Goal: Information Seeking & Learning: Learn about a topic

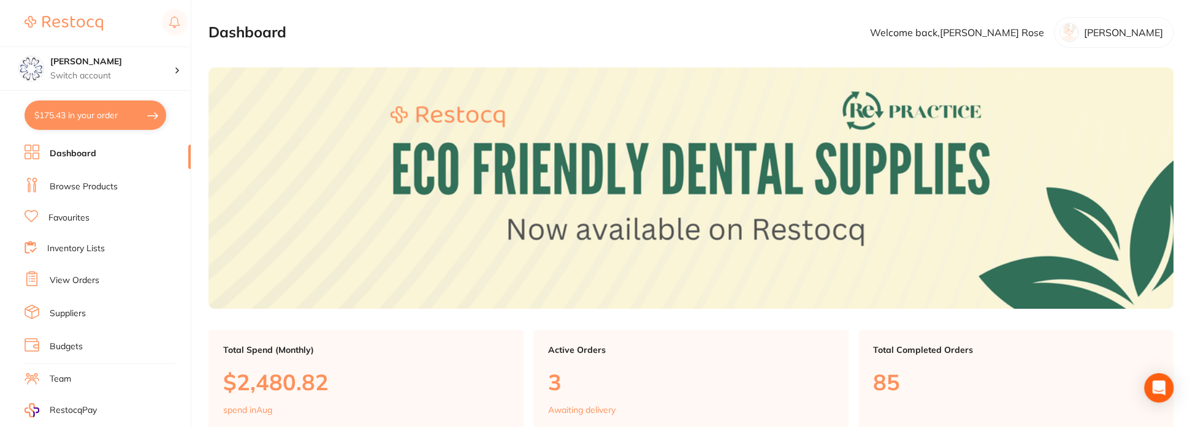
click at [74, 188] on link "Browse Products" at bounding box center [84, 187] width 68 height 12
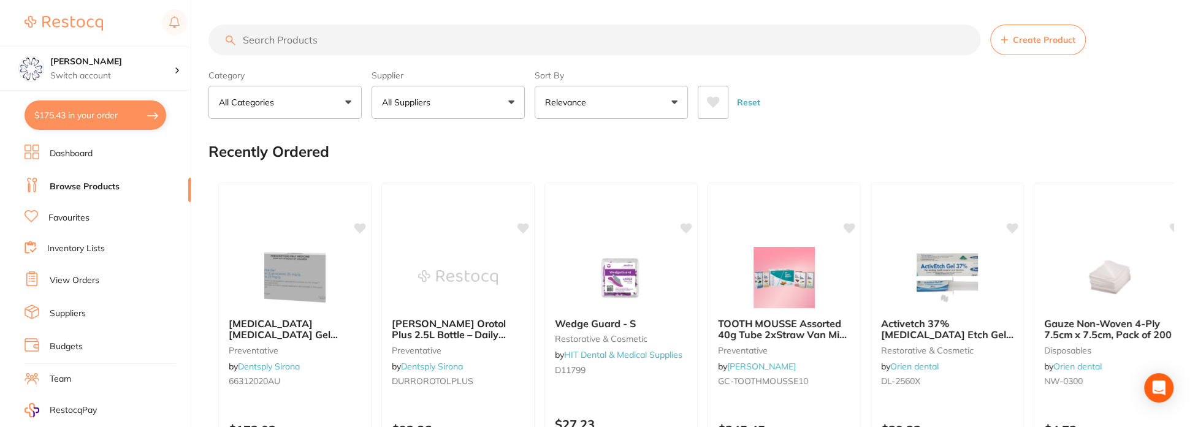
click at [364, 46] on input "search" at bounding box center [594, 40] width 772 height 31
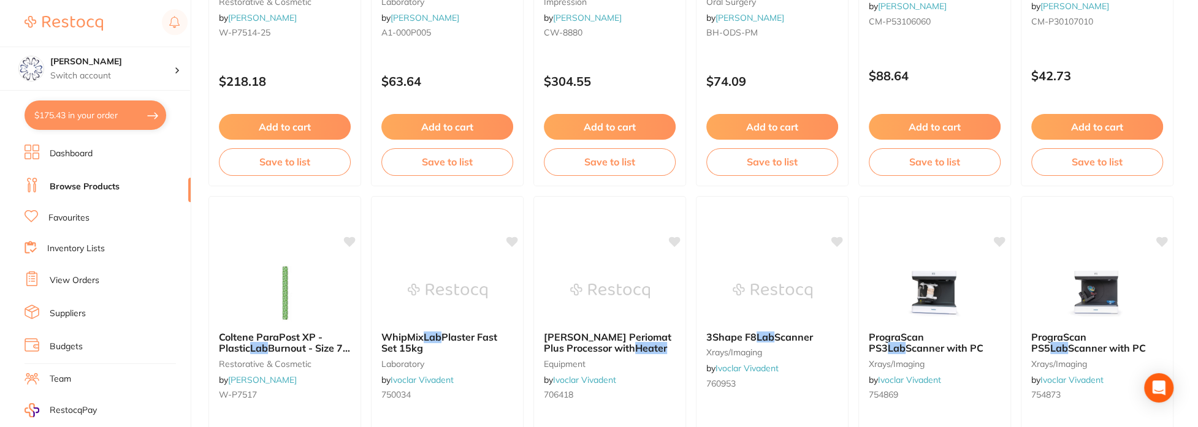
scroll to position [3059, 0]
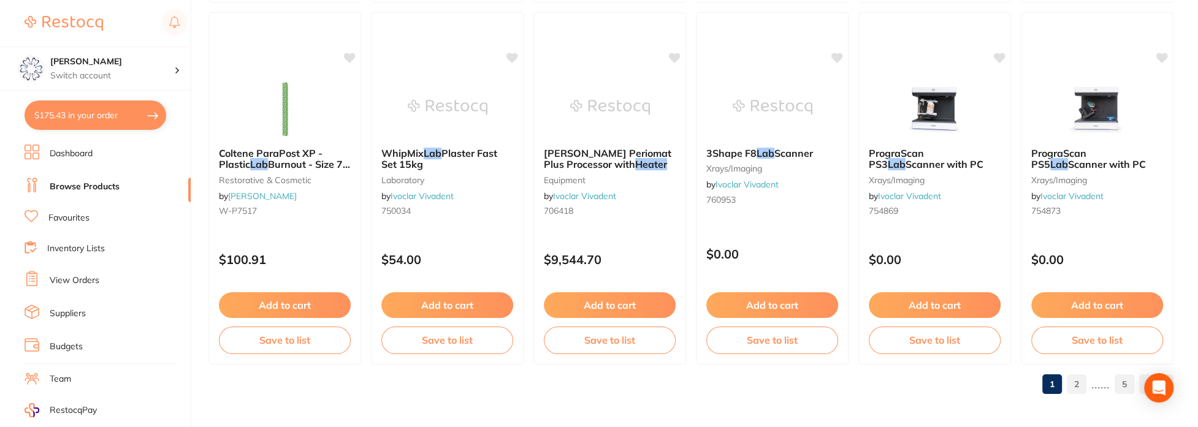
click at [1079, 381] on link "2" at bounding box center [1077, 384] width 20 height 25
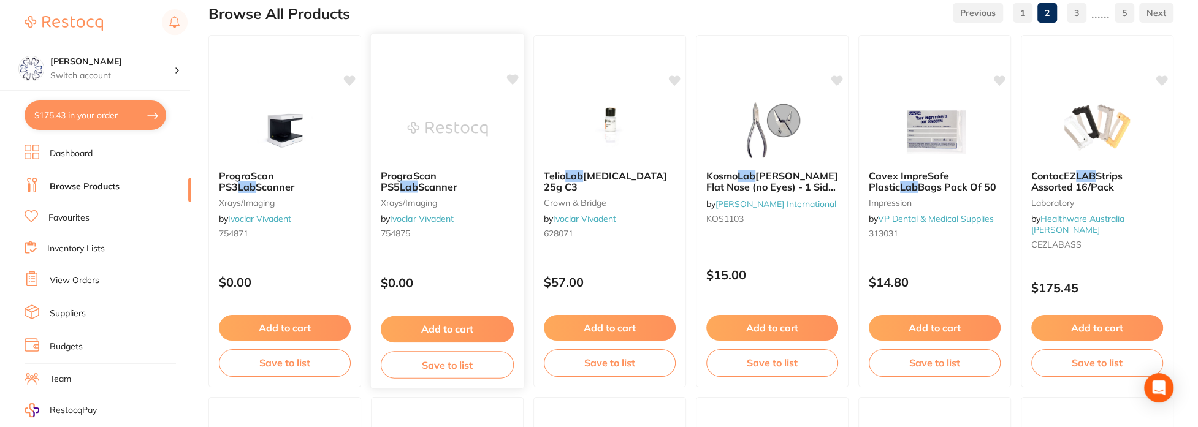
scroll to position [0, 0]
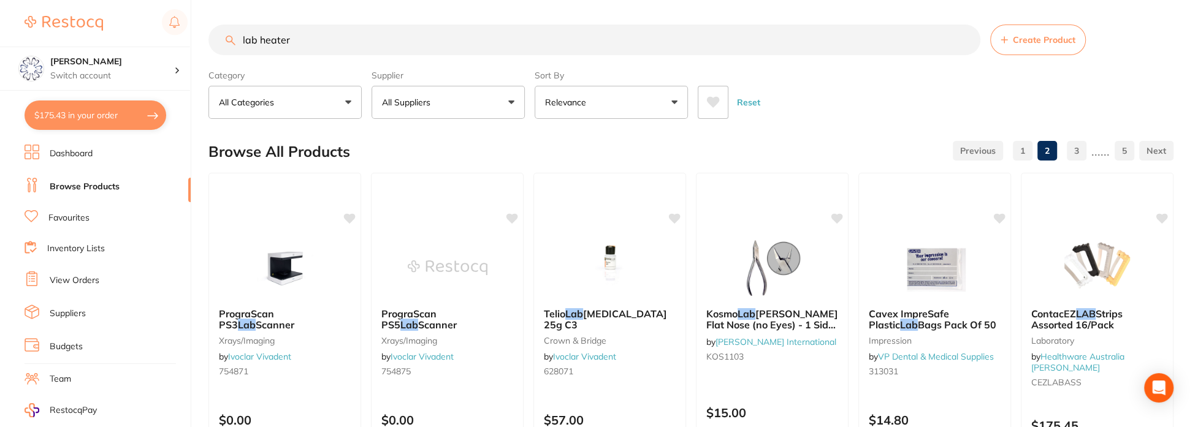
drag, startPoint x: 327, startPoint y: 44, endPoint x: 327, endPoint y: 37, distance: 6.7
click at [329, 40] on input "lab heater" at bounding box center [594, 40] width 772 height 31
drag, startPoint x: 318, startPoint y: 36, endPoint x: 225, endPoint y: 43, distance: 92.8
click at [232, 44] on div "lab heater Create Product" at bounding box center [690, 40] width 965 height 31
type input "electric wax knife"
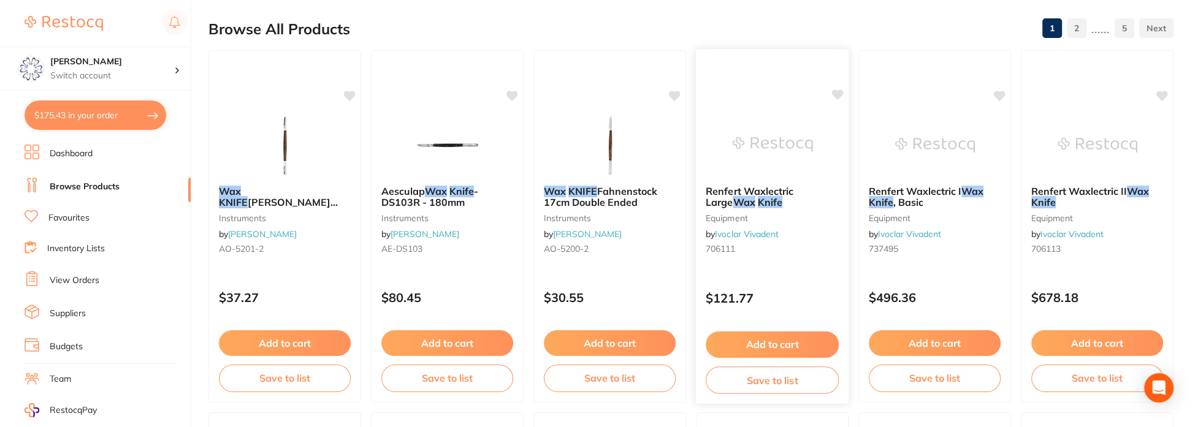
click at [771, 188] on span "Renfert Waxlectric Large" at bounding box center [750, 197] width 88 height 24
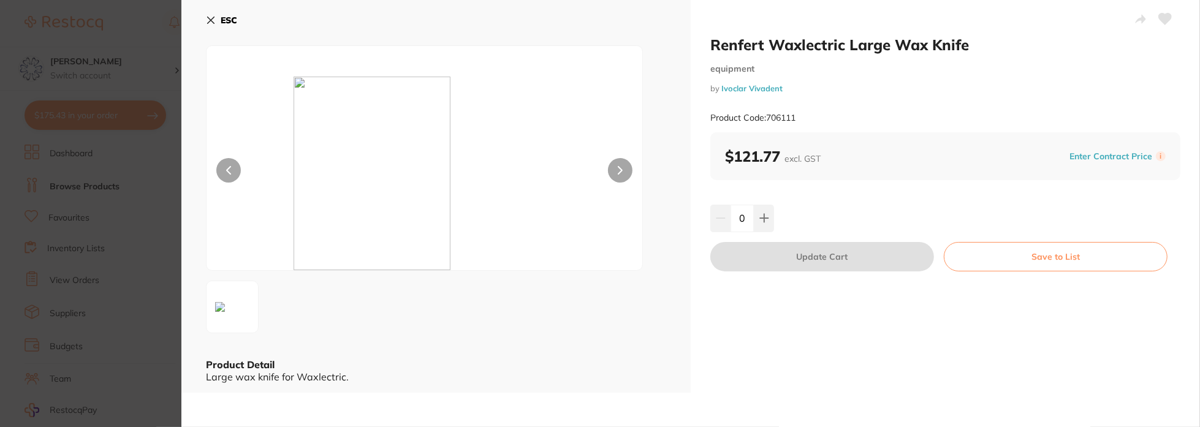
click at [208, 17] on icon at bounding box center [211, 20] width 10 height 10
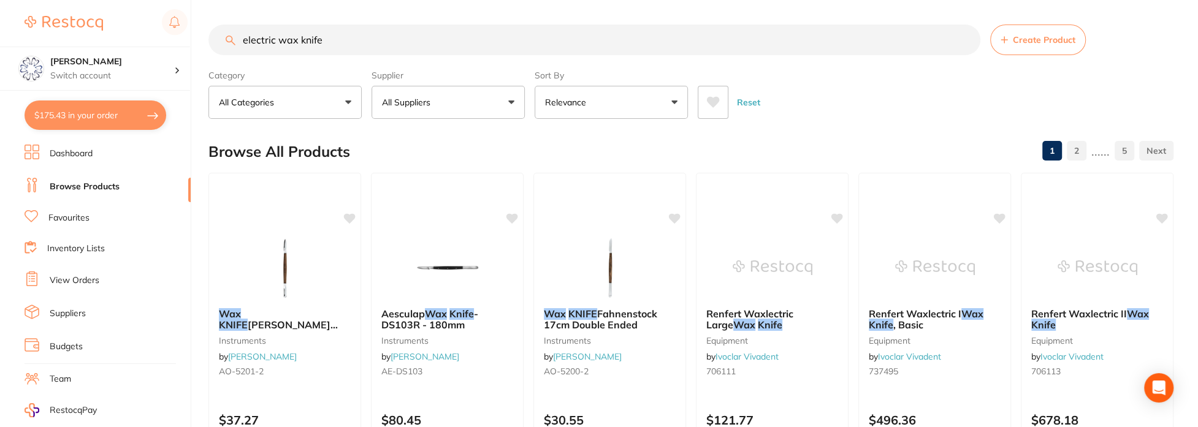
click at [511, 105] on button "All Suppliers" at bounding box center [447, 102] width 153 height 33
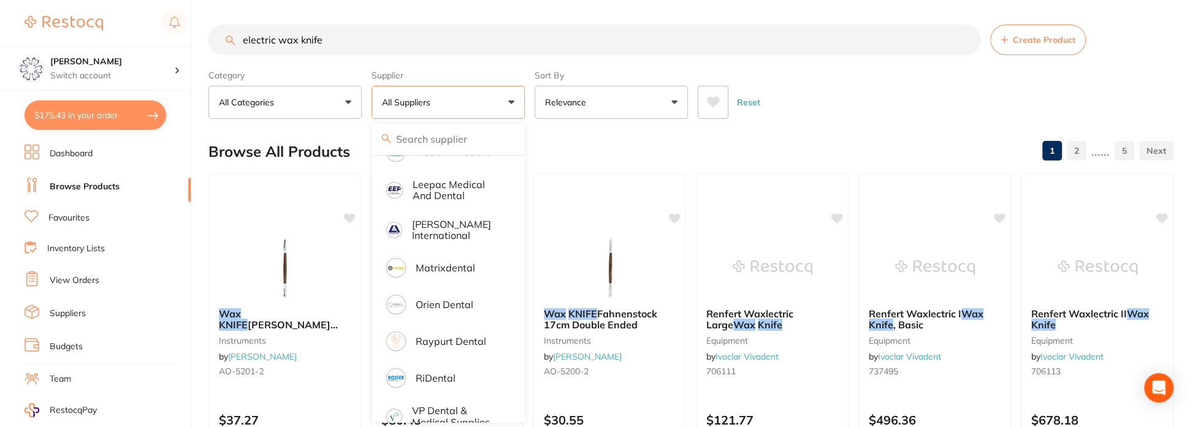
scroll to position [495, 0]
